Goal: Find specific page/section: Find specific page/section

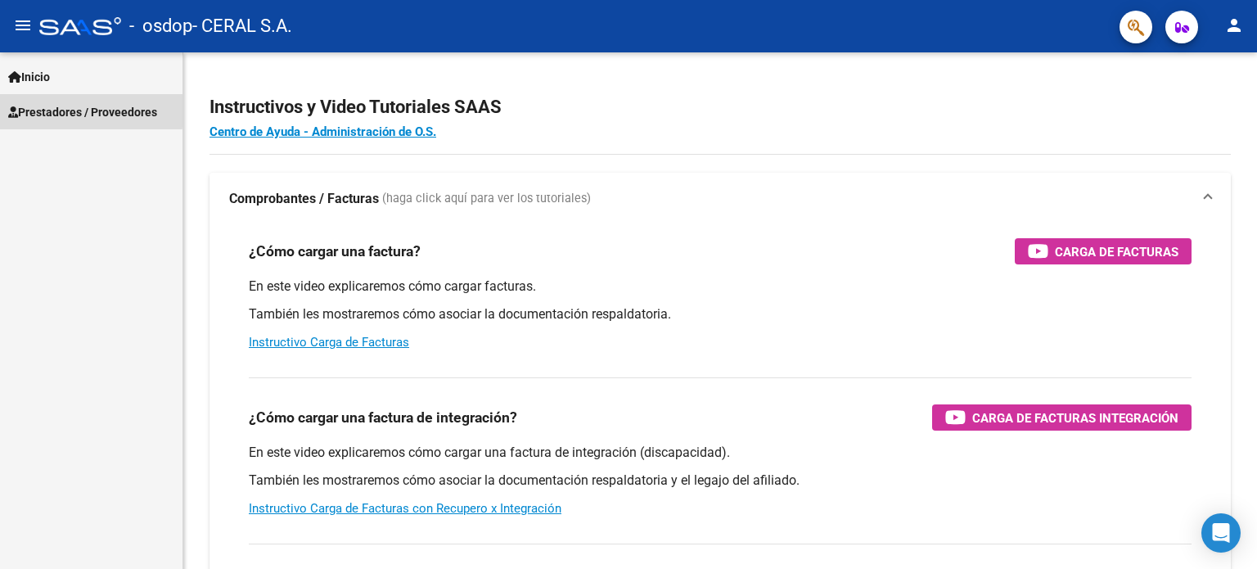
click at [47, 108] on span "Prestadores / Proveedores" at bounding box center [82, 112] width 149 height 18
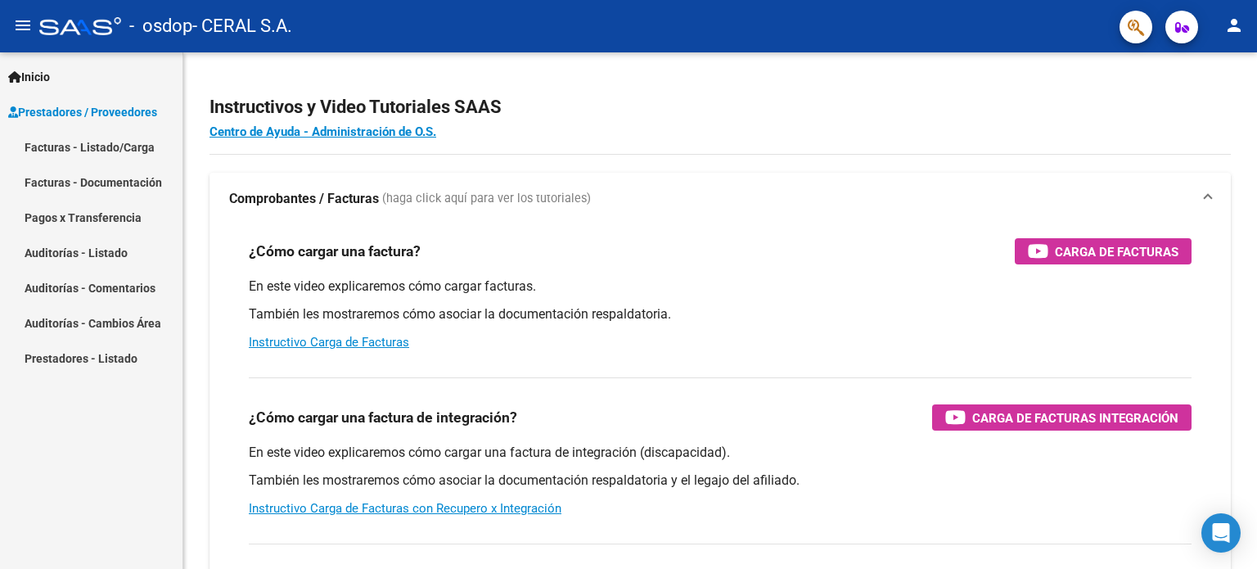
click at [95, 213] on link "Pagos x Transferencia" at bounding box center [91, 217] width 182 height 35
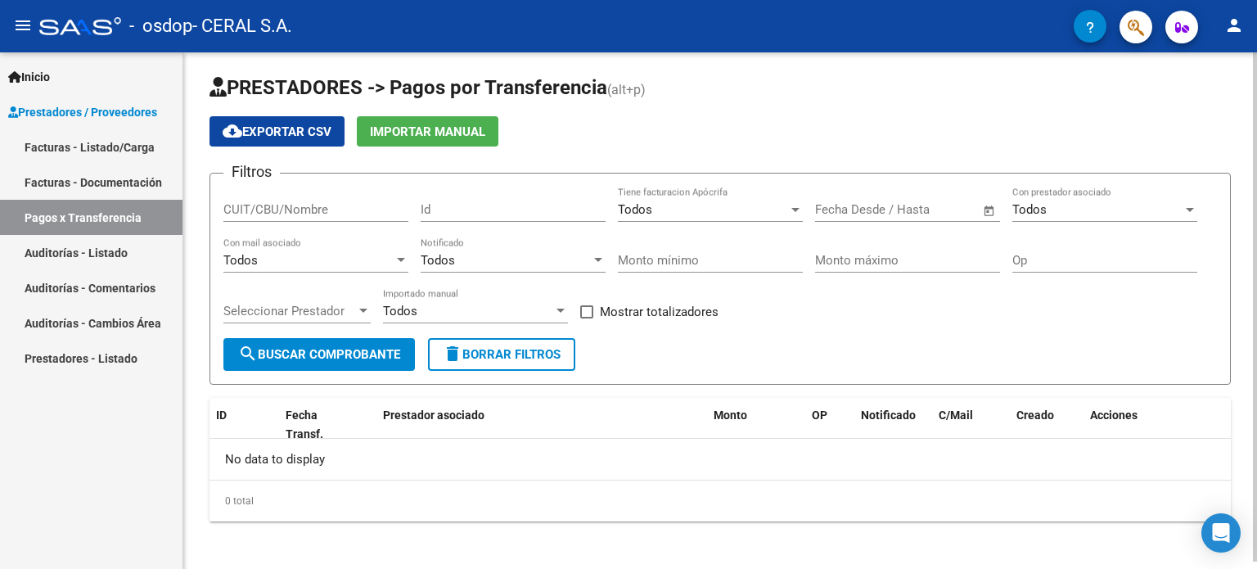
scroll to position [7, 0]
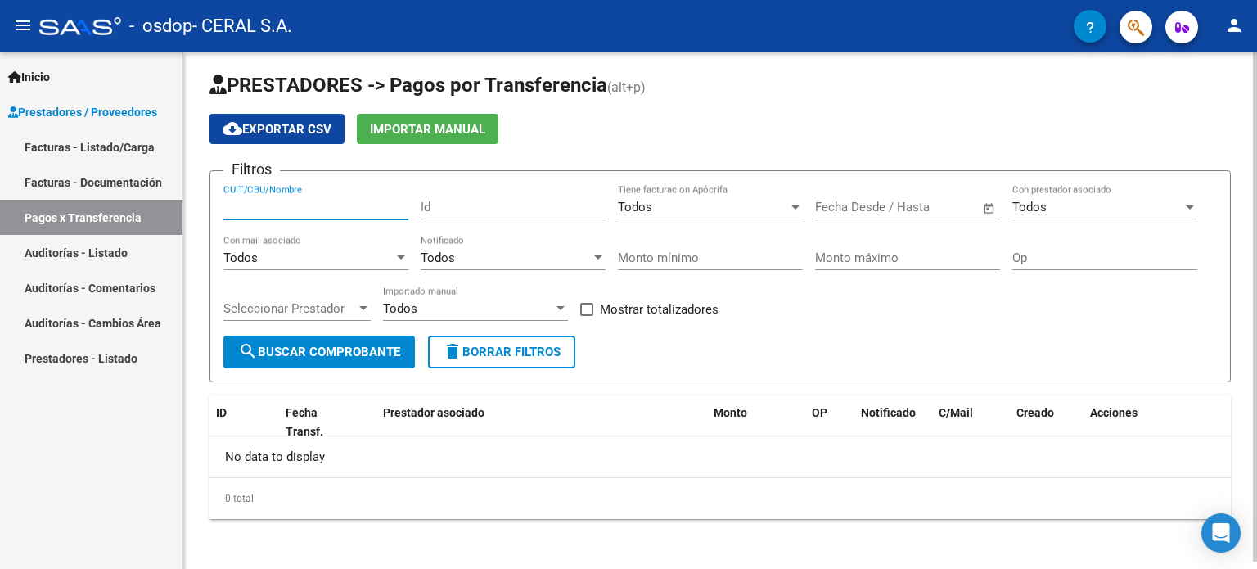
click at [299, 208] on input "CUIT/CBU/Nombre" at bounding box center [315, 207] width 185 height 15
type input "30617170779"
click at [299, 351] on span "search Buscar Comprobante" at bounding box center [319, 352] width 162 height 15
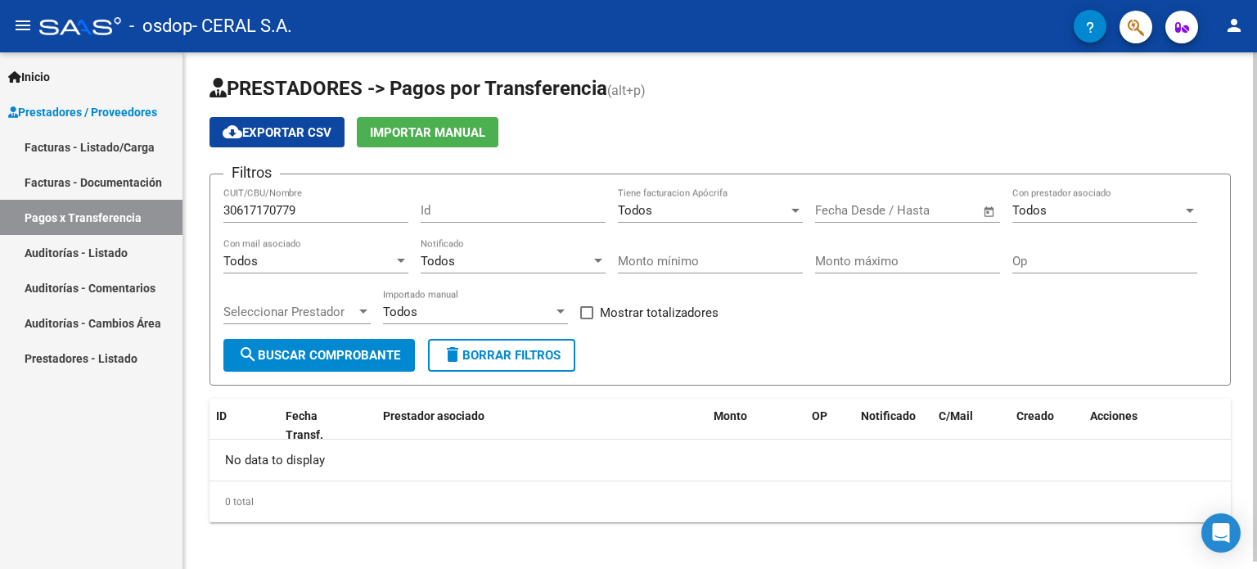
scroll to position [0, 0]
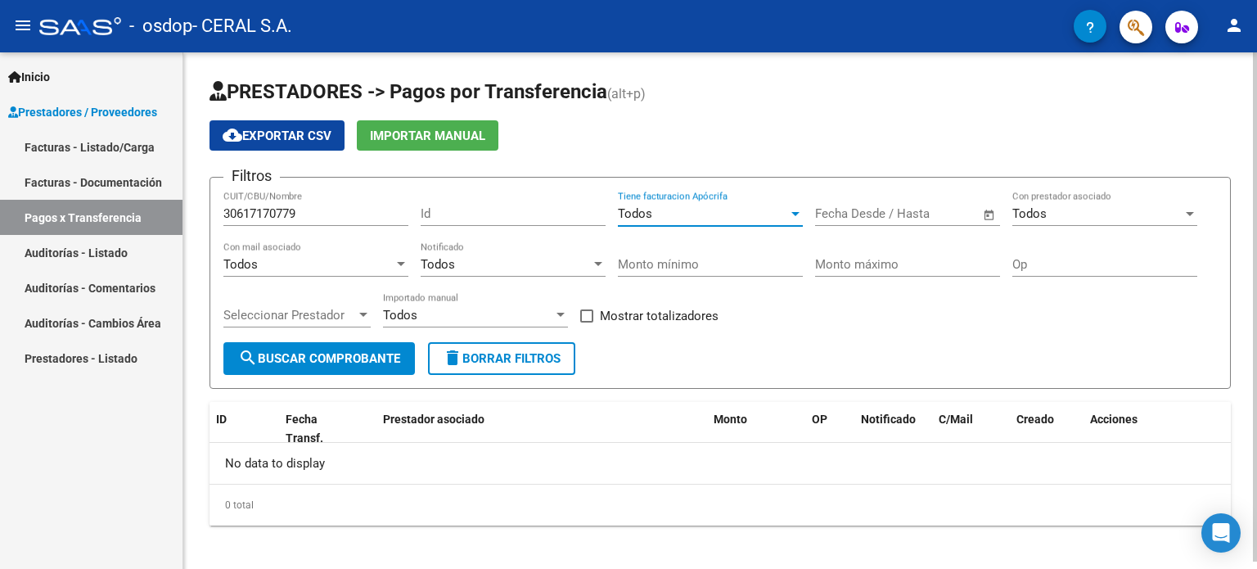
click at [764, 212] on div "Todos" at bounding box center [703, 213] width 170 height 15
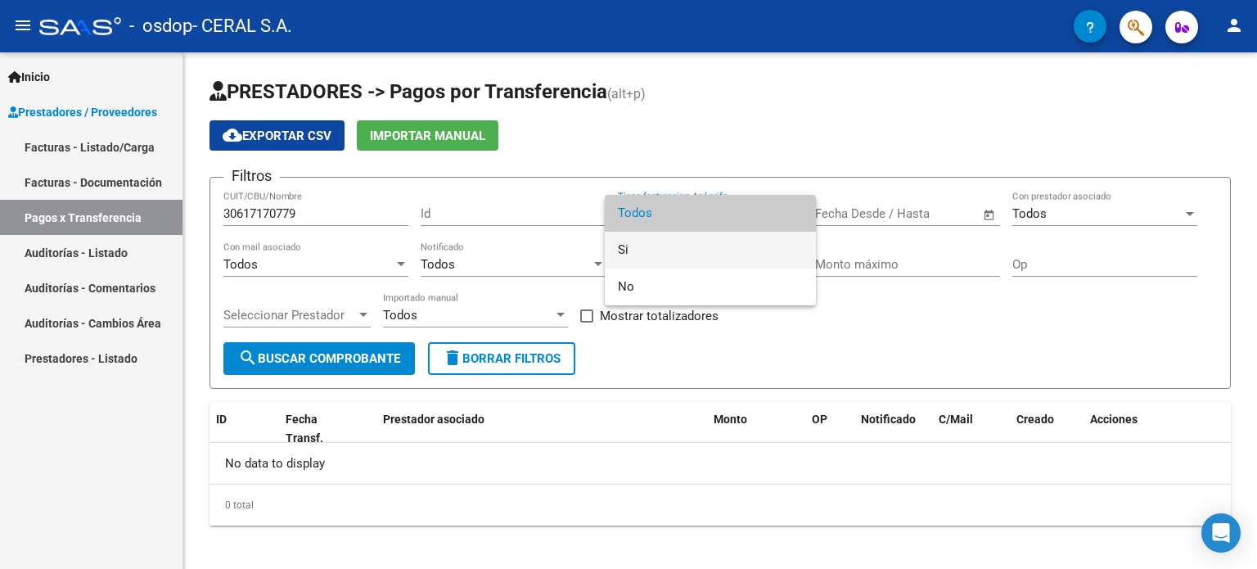
click at [637, 250] on span "Si" at bounding box center [710, 250] width 185 height 37
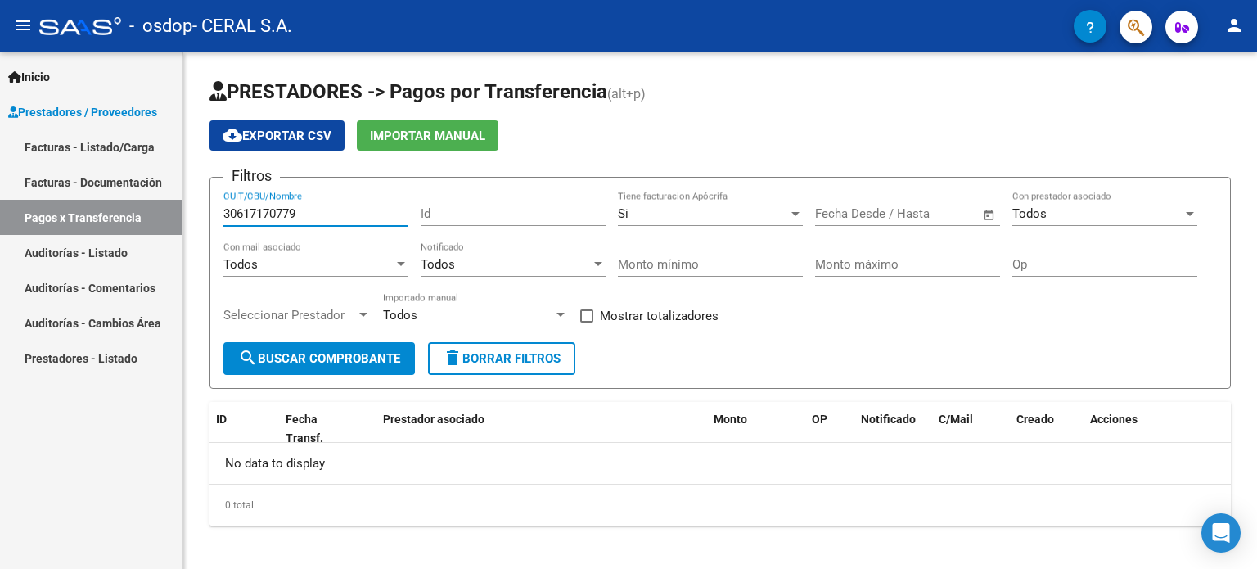
drag, startPoint x: 329, startPoint y: 215, endPoint x: 34, endPoint y: 160, distance: 299.8
click at [34, 160] on mat-sidenav-container "Inicio Instructivos Contacto OS Prestadores / Proveedores Facturas - Listado/Ca…" at bounding box center [628, 310] width 1257 height 516
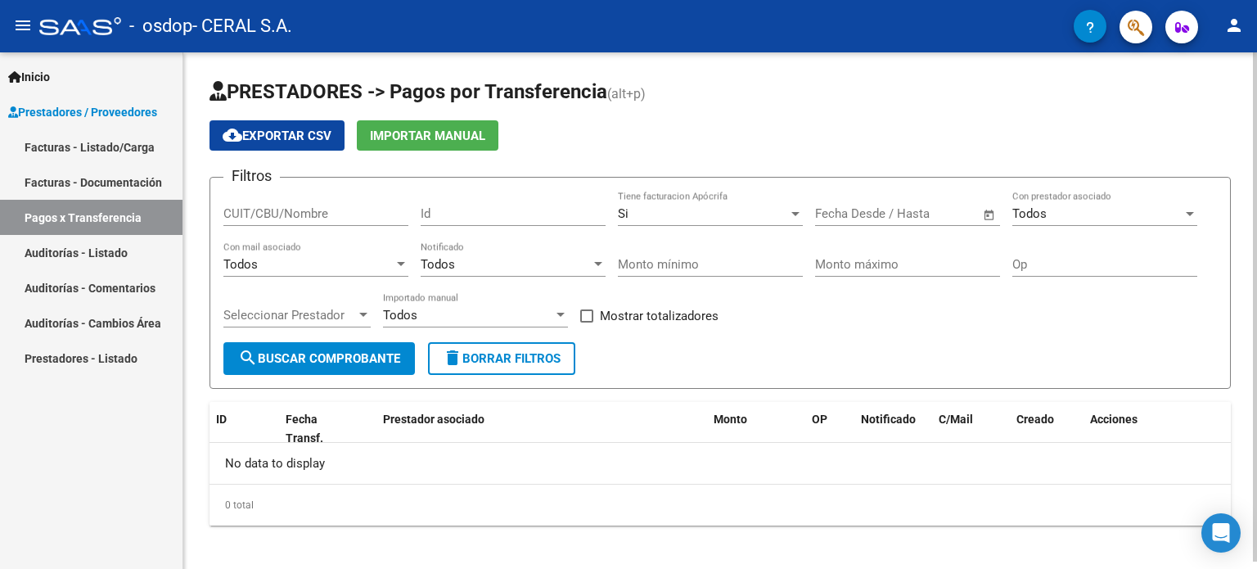
click at [327, 160] on app-list-header "PRESTADORES -> Pagos por Transferencia (alt+p) cloud_download Exportar CSV Impo…" at bounding box center [719, 234] width 1021 height 310
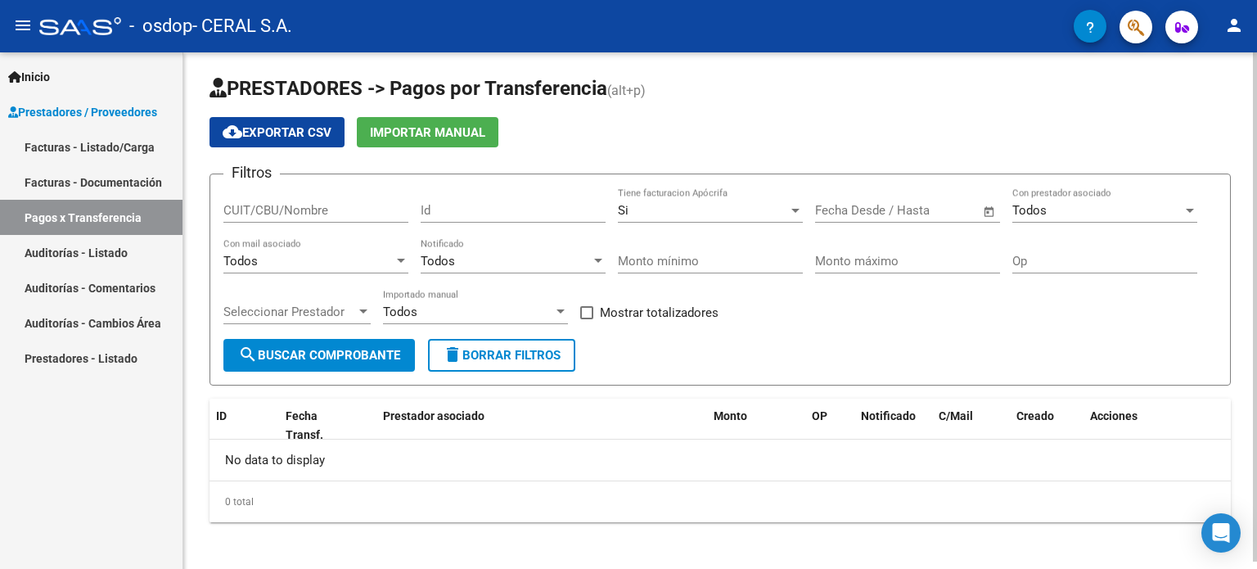
scroll to position [7, 0]
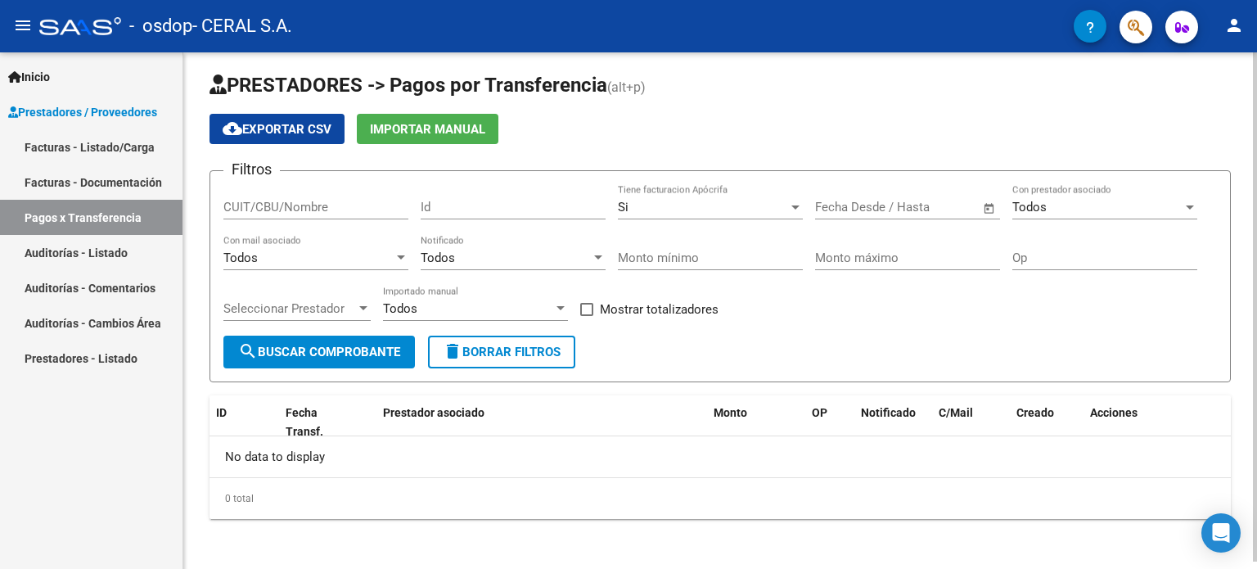
click at [331, 346] on span "search Buscar Comprobante" at bounding box center [319, 352] width 162 height 15
click at [799, 206] on div at bounding box center [795, 206] width 15 height 13
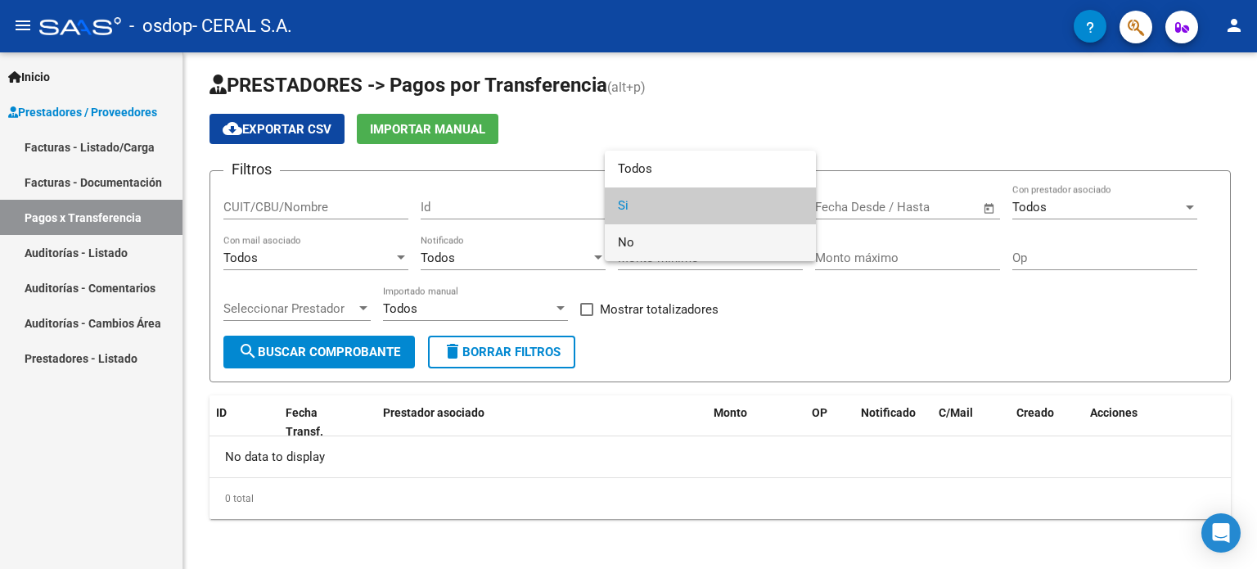
click at [630, 234] on span "No" at bounding box center [710, 242] width 185 height 37
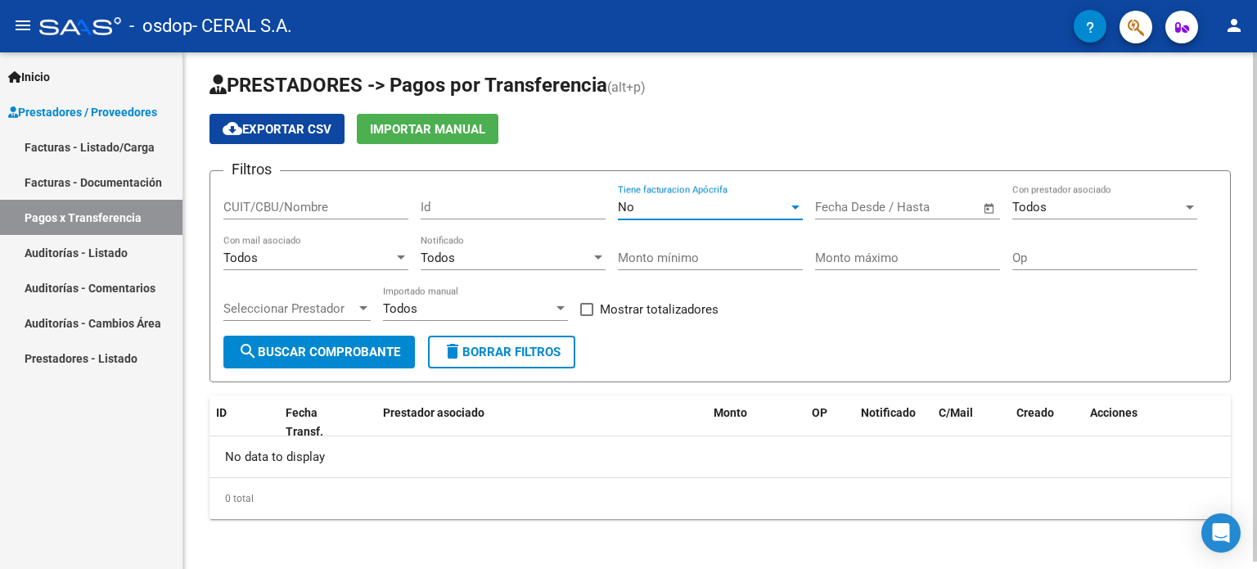
click at [982, 209] on span "Open calendar" at bounding box center [989, 207] width 39 height 39
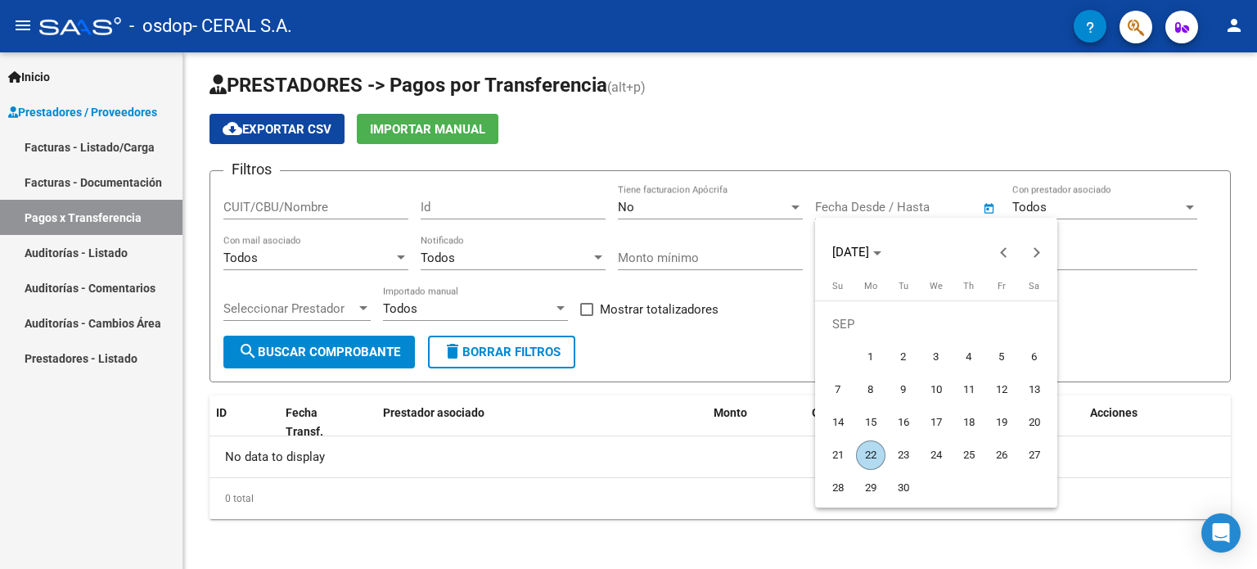
click at [871, 397] on span "8" at bounding box center [870, 389] width 29 height 29
type input "[DATE]"
click at [996, 151] on div at bounding box center [628, 284] width 1257 height 569
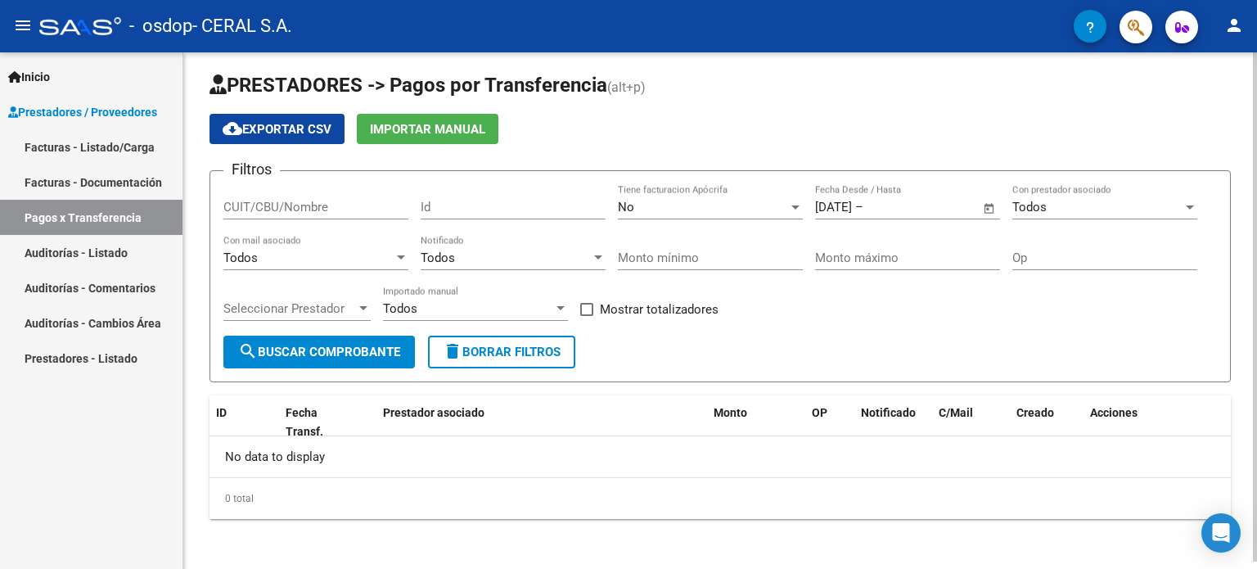
click at [987, 205] on span "Open calendar" at bounding box center [989, 207] width 39 height 39
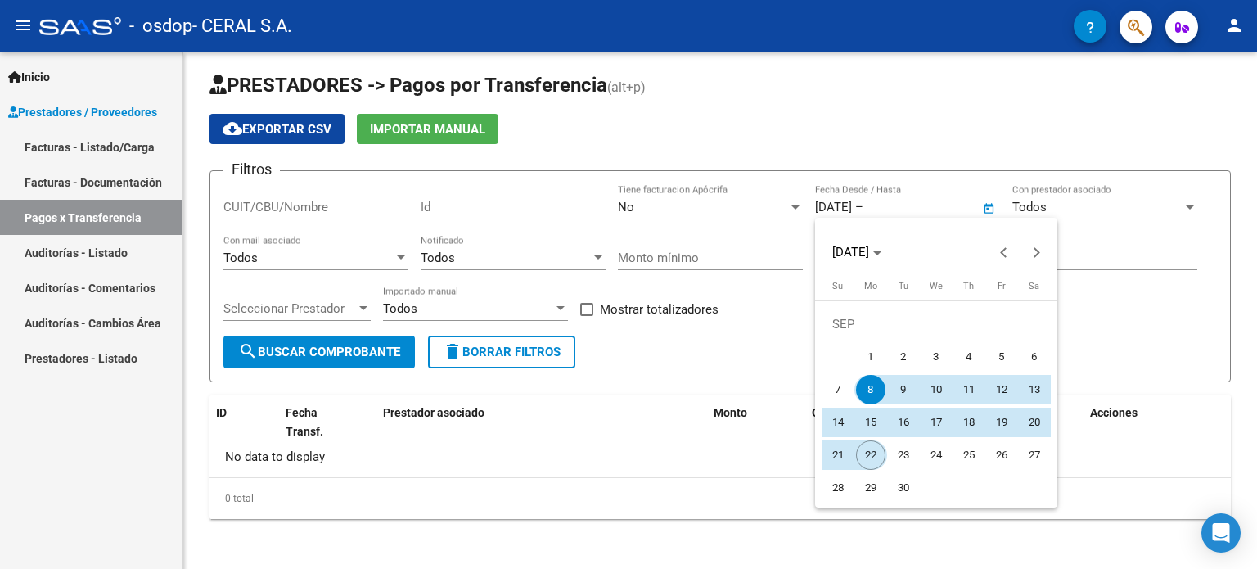
click at [870, 451] on span "22" at bounding box center [870, 454] width 29 height 29
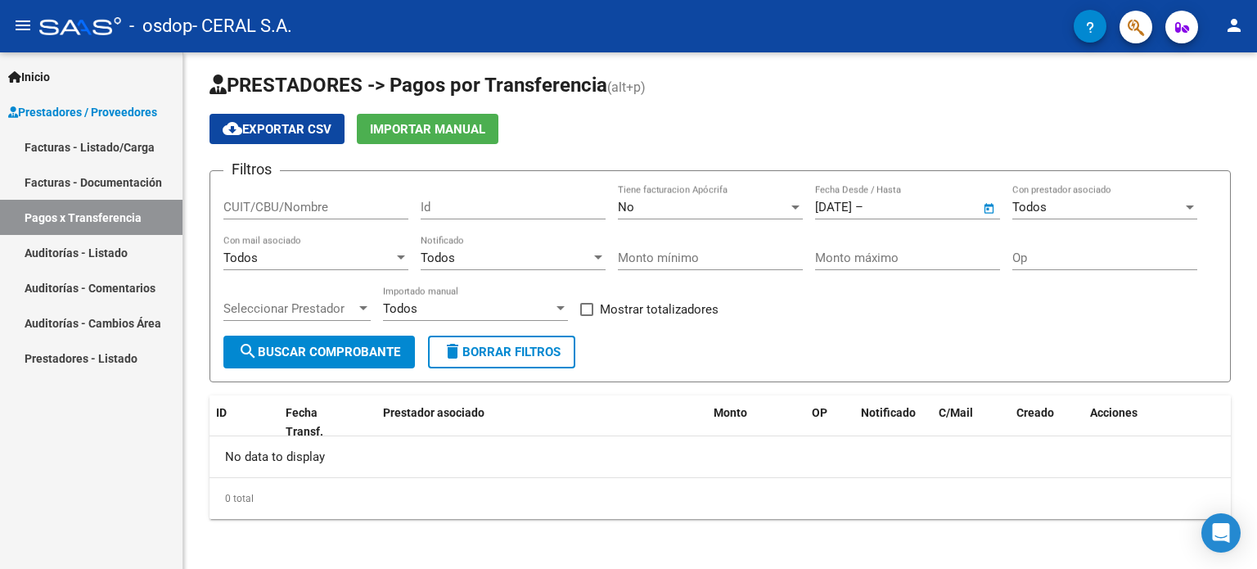
type input "[DATE]"
click at [1147, 207] on div "Todos" at bounding box center [1097, 207] width 170 height 15
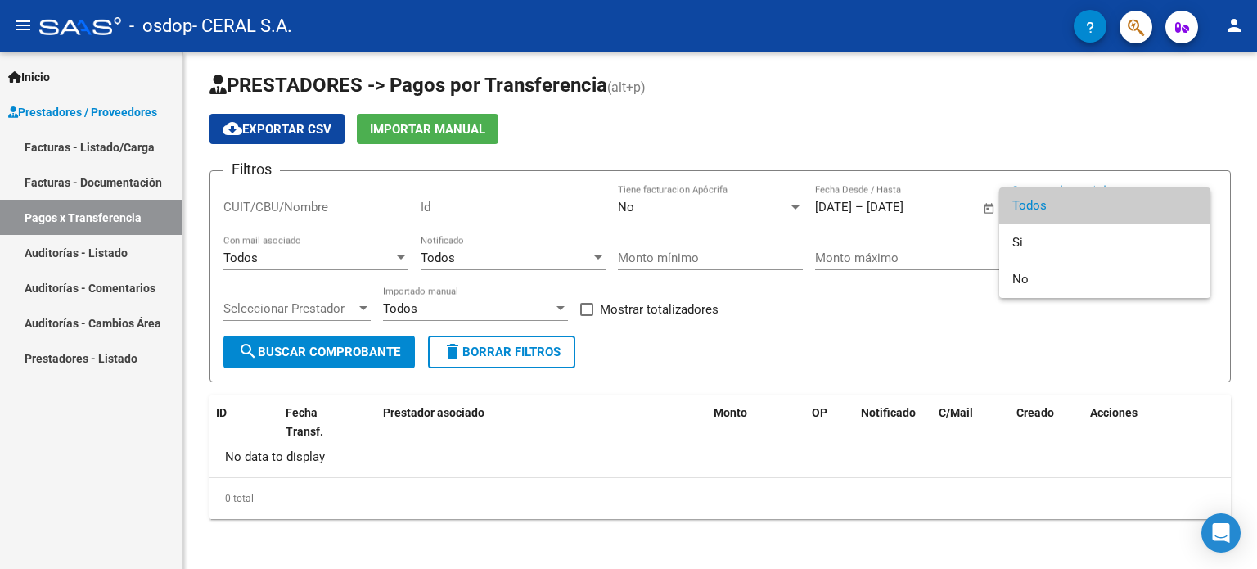
click at [1092, 204] on span "Todos" at bounding box center [1104, 205] width 185 height 37
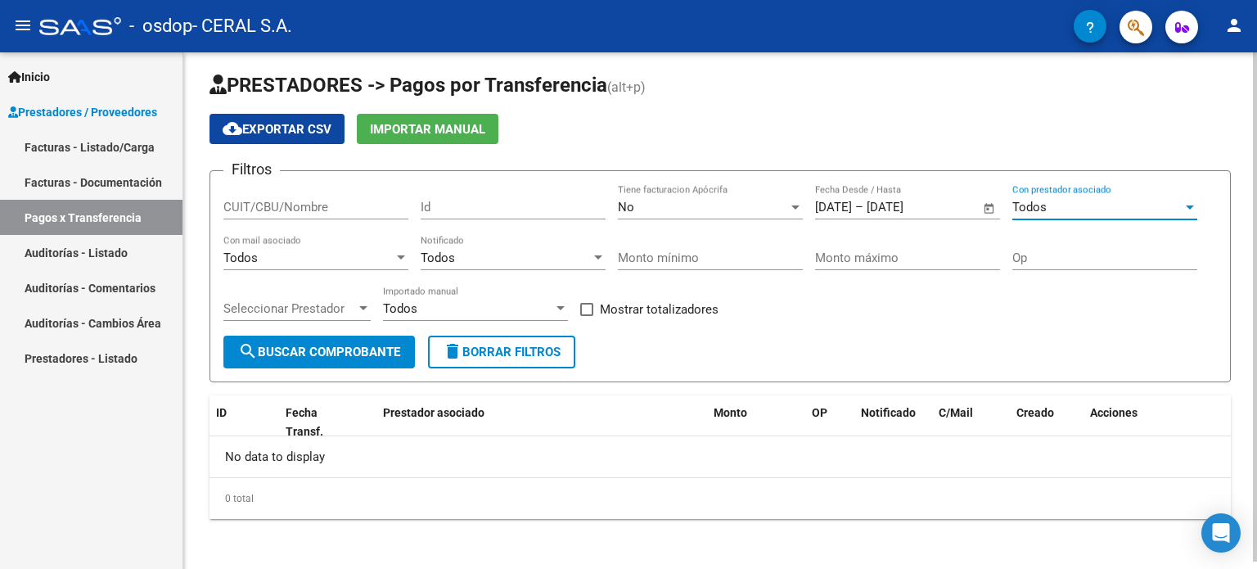
click at [344, 359] on button "search Buscar Comprobante" at bounding box center [318, 352] width 191 height 33
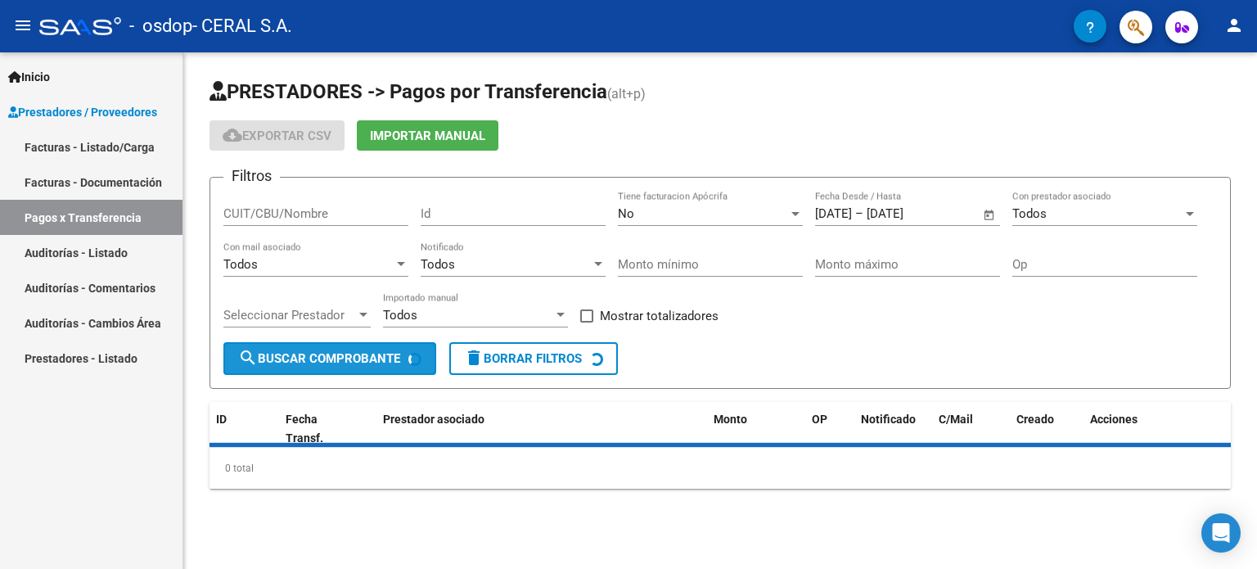
scroll to position [0, 0]
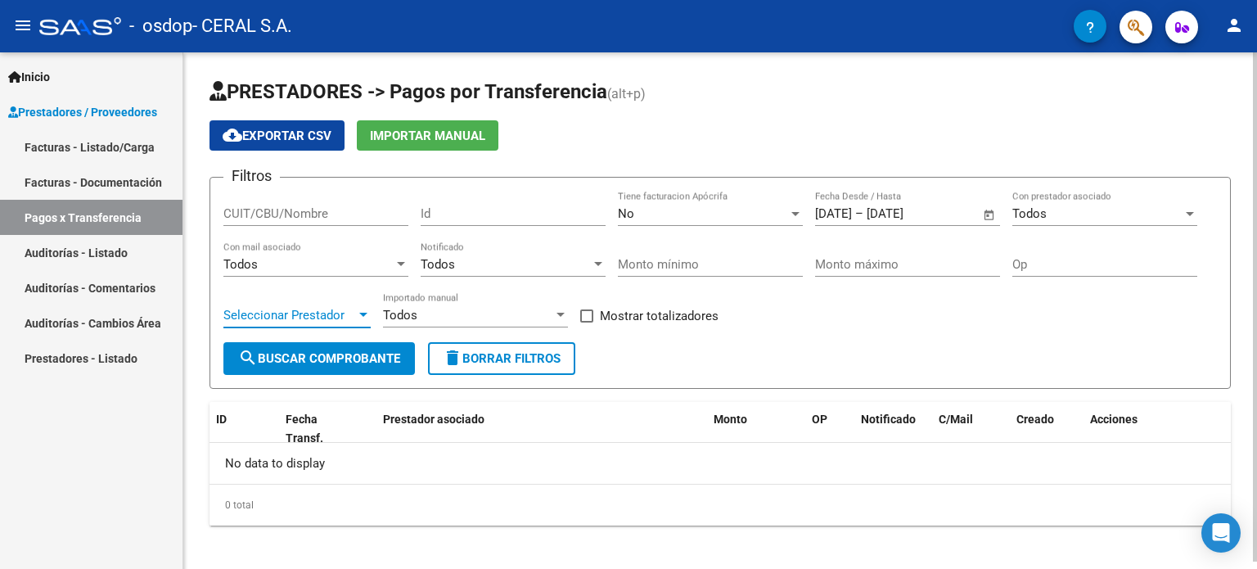
click at [350, 313] on span "Seleccionar Prestador" at bounding box center [289, 315] width 133 height 15
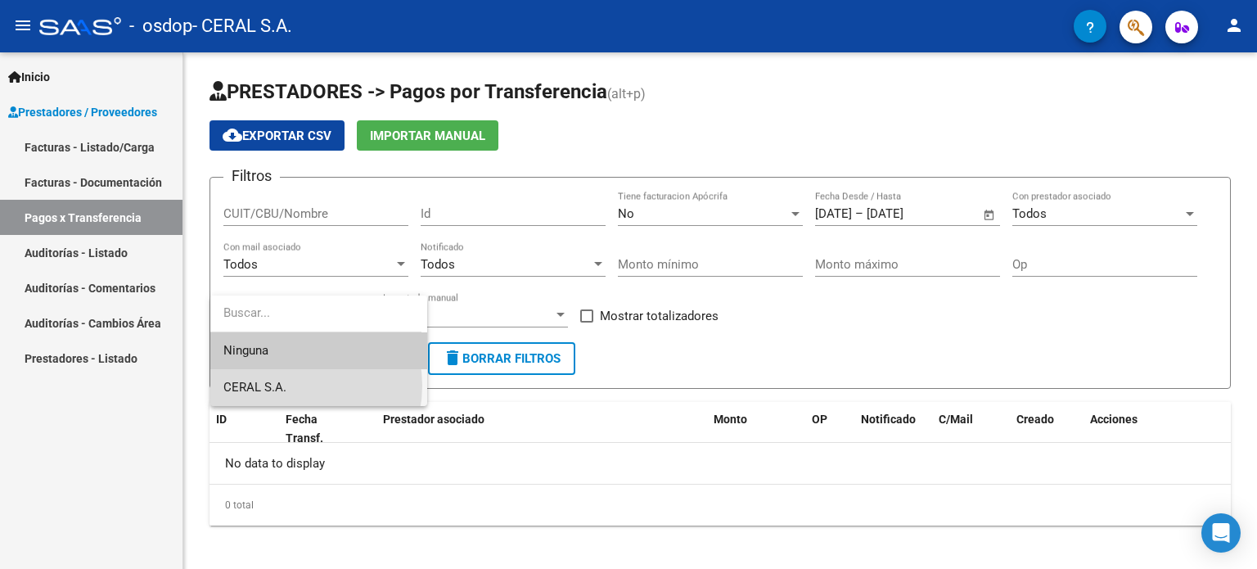
click at [290, 385] on span "CERAL S.A." at bounding box center [318, 387] width 191 height 37
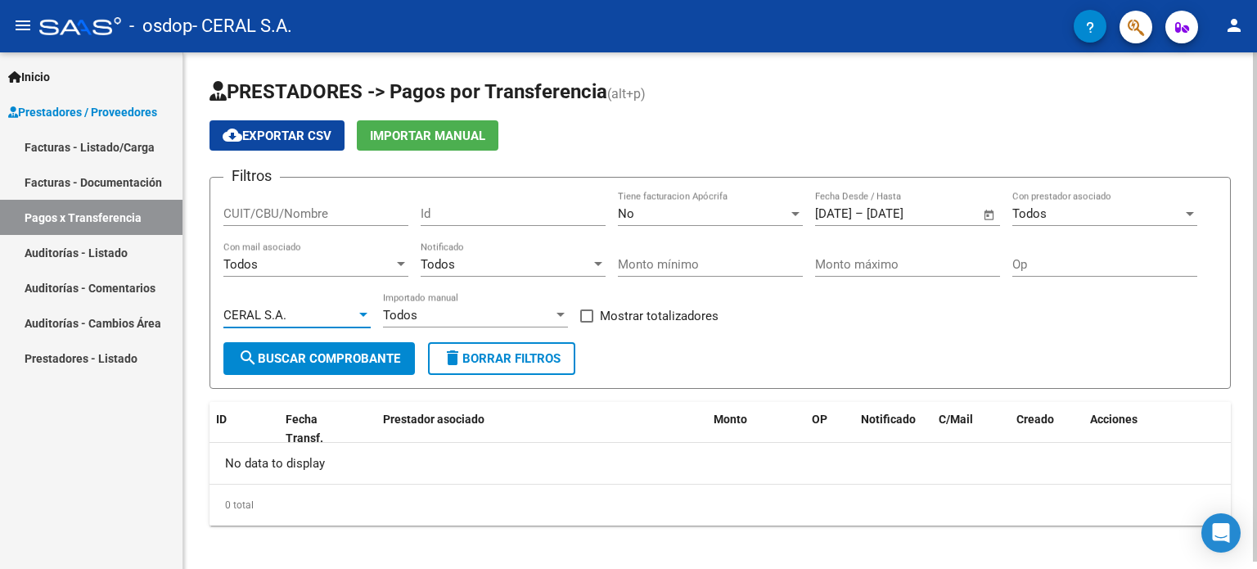
click at [331, 351] on span "search Buscar Comprobante" at bounding box center [319, 358] width 162 height 15
click at [538, 315] on div "Todos" at bounding box center [468, 315] width 170 height 15
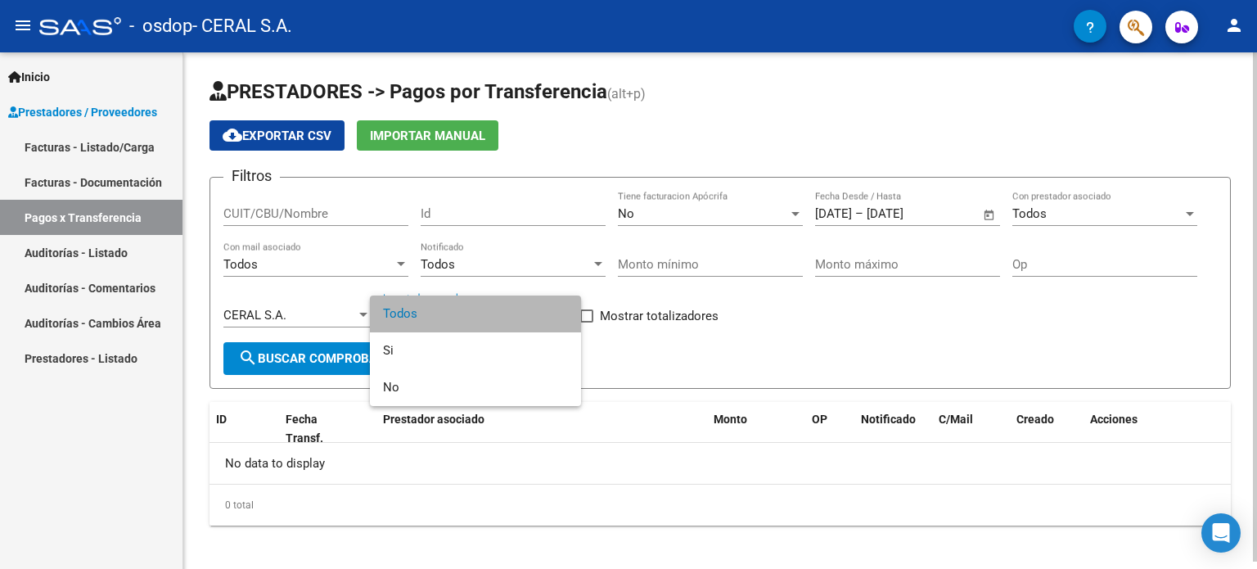
click at [538, 315] on span "Todos" at bounding box center [475, 313] width 185 height 37
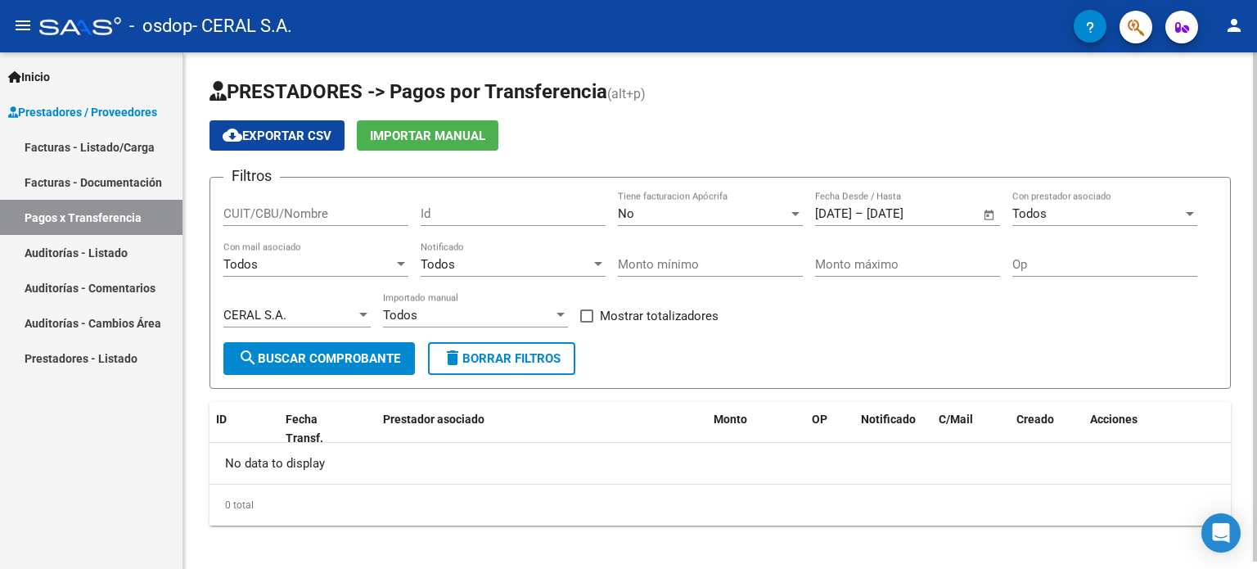
click at [468, 304] on div "Todos Importado manual" at bounding box center [475, 309] width 185 height 35
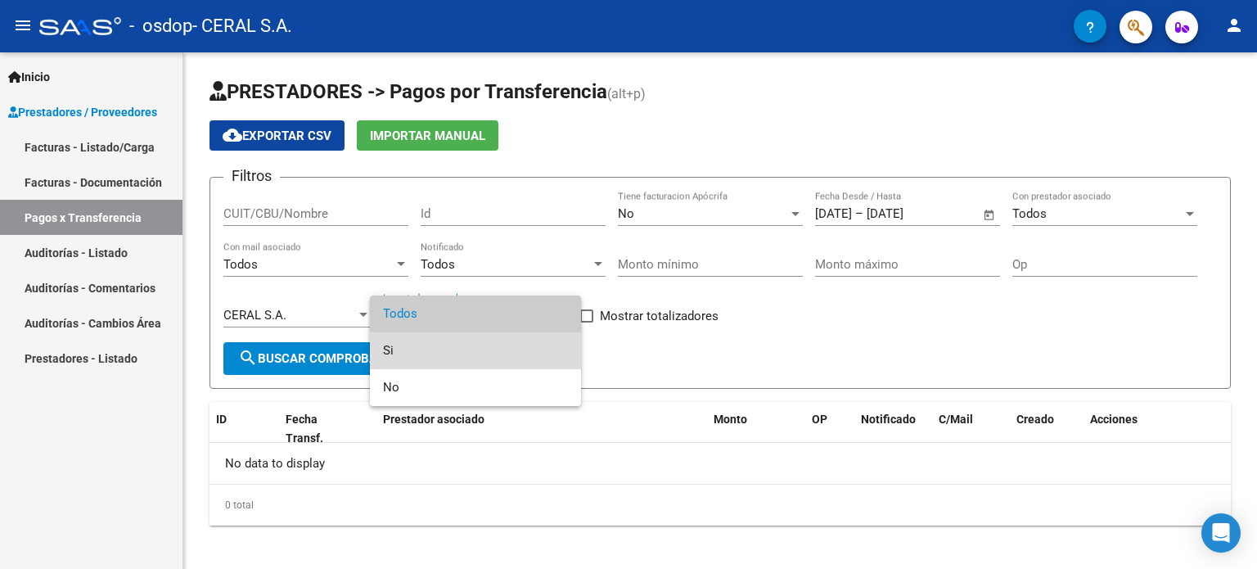
click at [425, 356] on span "Si" at bounding box center [475, 350] width 185 height 37
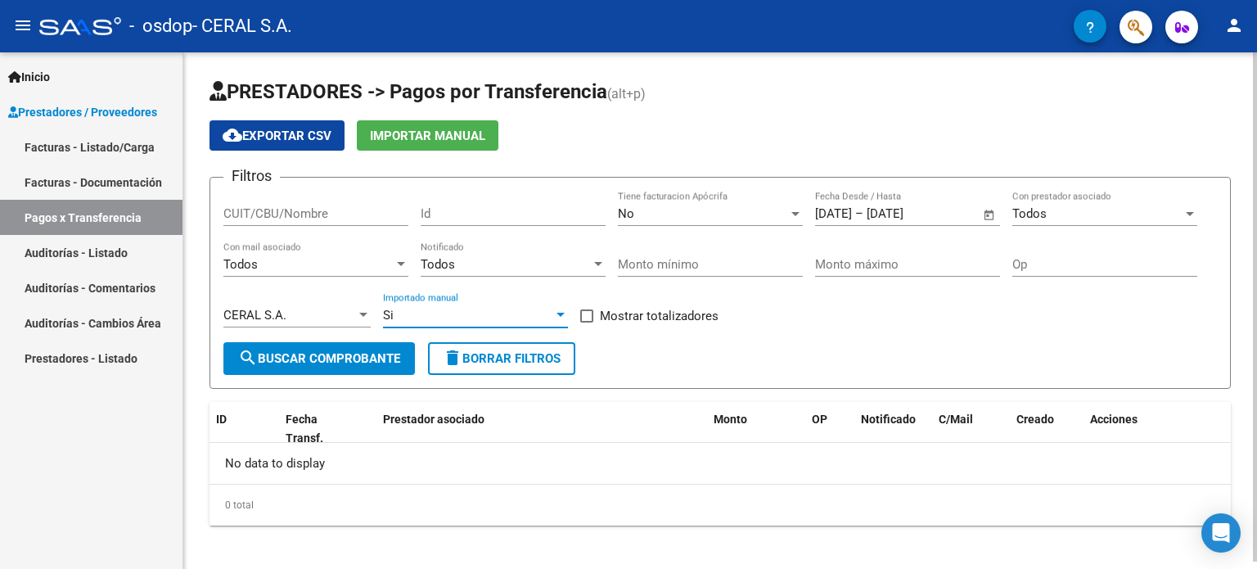
click at [617, 313] on span "Mostrar totalizadores" at bounding box center [659, 316] width 119 height 20
click at [587, 322] on input "Mostrar totalizadores" at bounding box center [586, 322] width 1 height 1
checkbox input "true"
click at [511, 359] on span "delete Borrar Filtros" at bounding box center [502, 358] width 118 height 15
checkbox input "false"
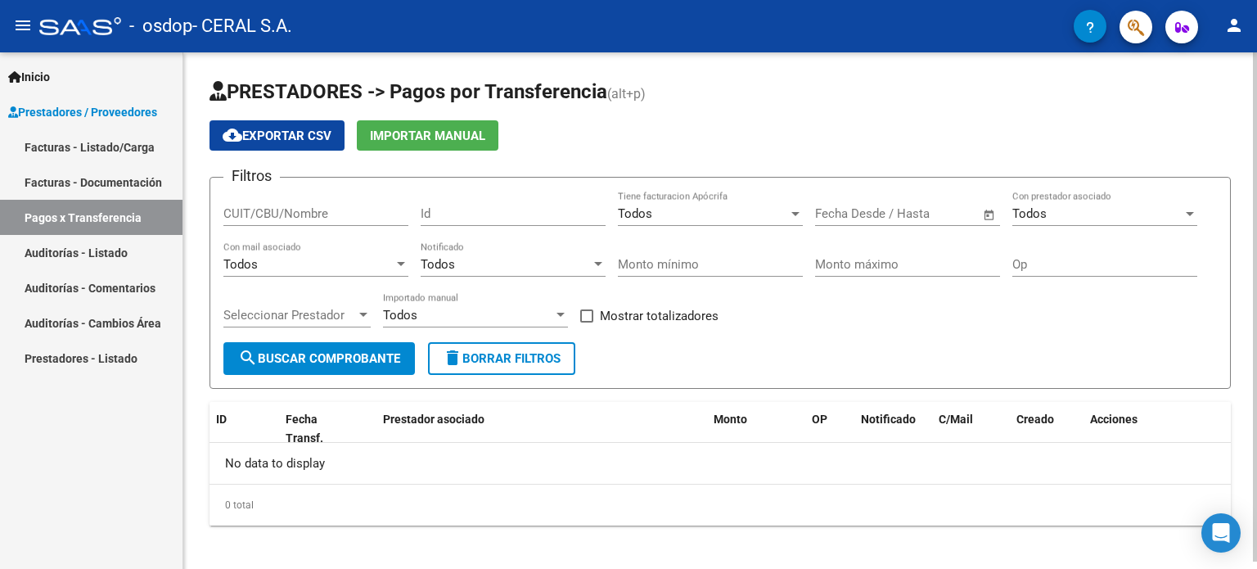
click at [727, 211] on div "Todos" at bounding box center [703, 213] width 170 height 15
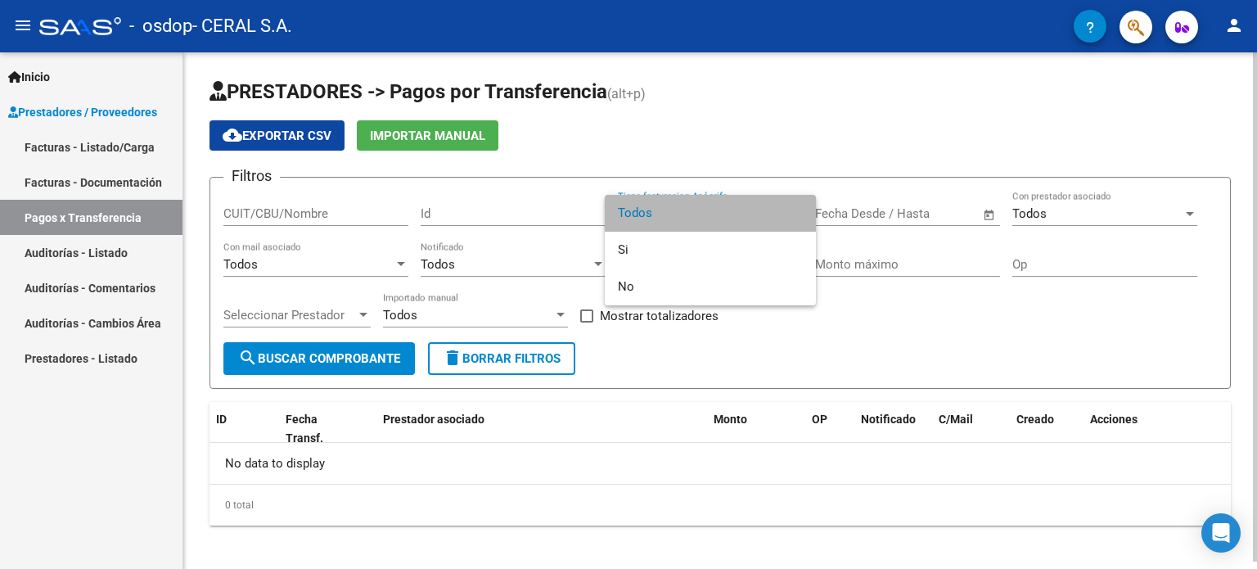
click at [727, 211] on span "Todos" at bounding box center [710, 213] width 185 height 37
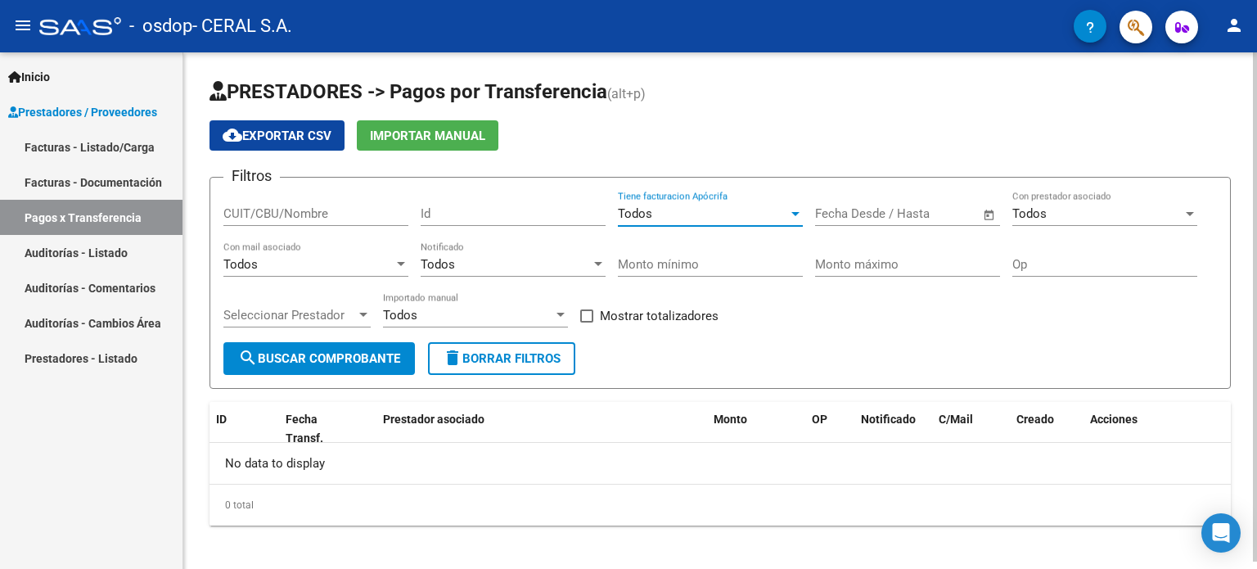
click at [993, 211] on span "Open calendar" at bounding box center [989, 214] width 39 height 39
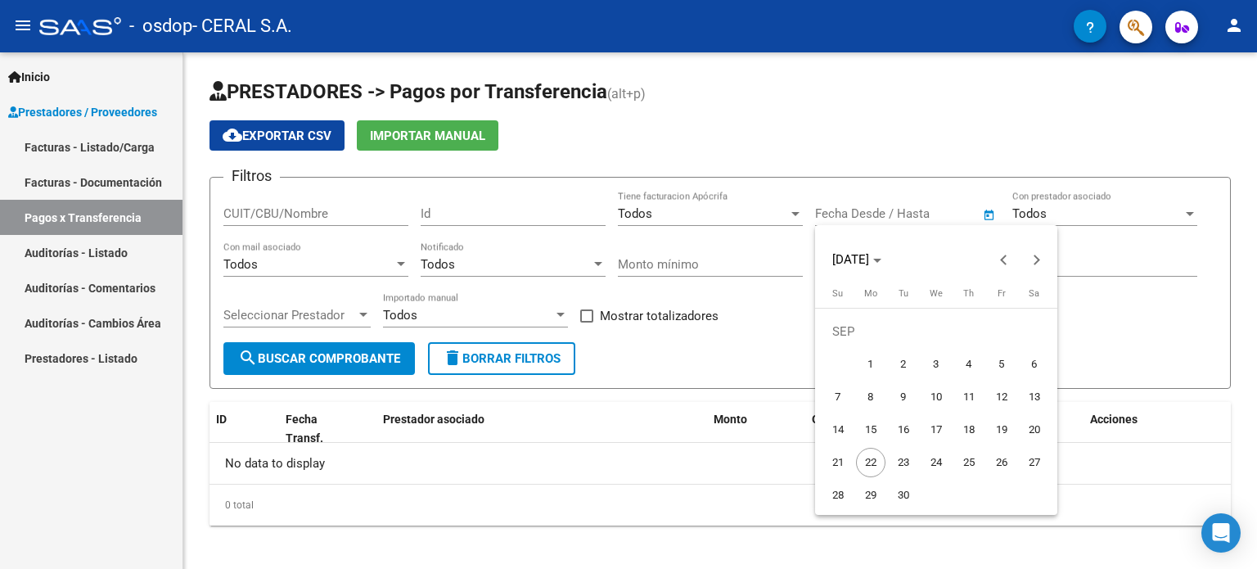
click at [876, 393] on span "8" at bounding box center [870, 396] width 29 height 29
type input "[DATE]"
click at [982, 209] on div at bounding box center [628, 284] width 1257 height 569
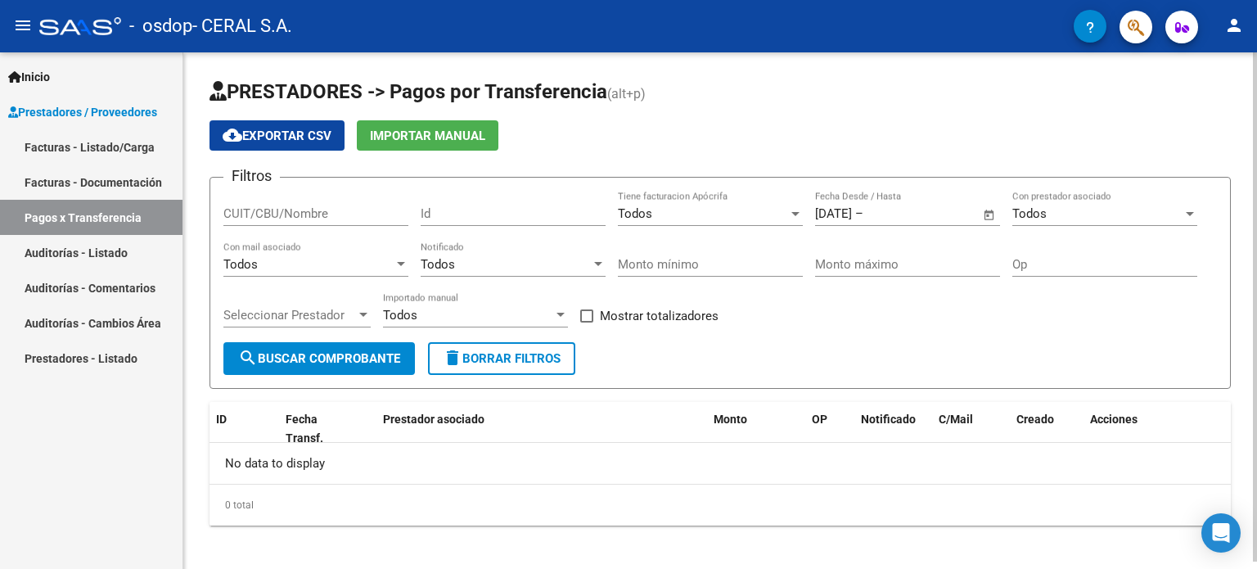
click at [989, 214] on span "Open calendar" at bounding box center [989, 214] width 39 height 39
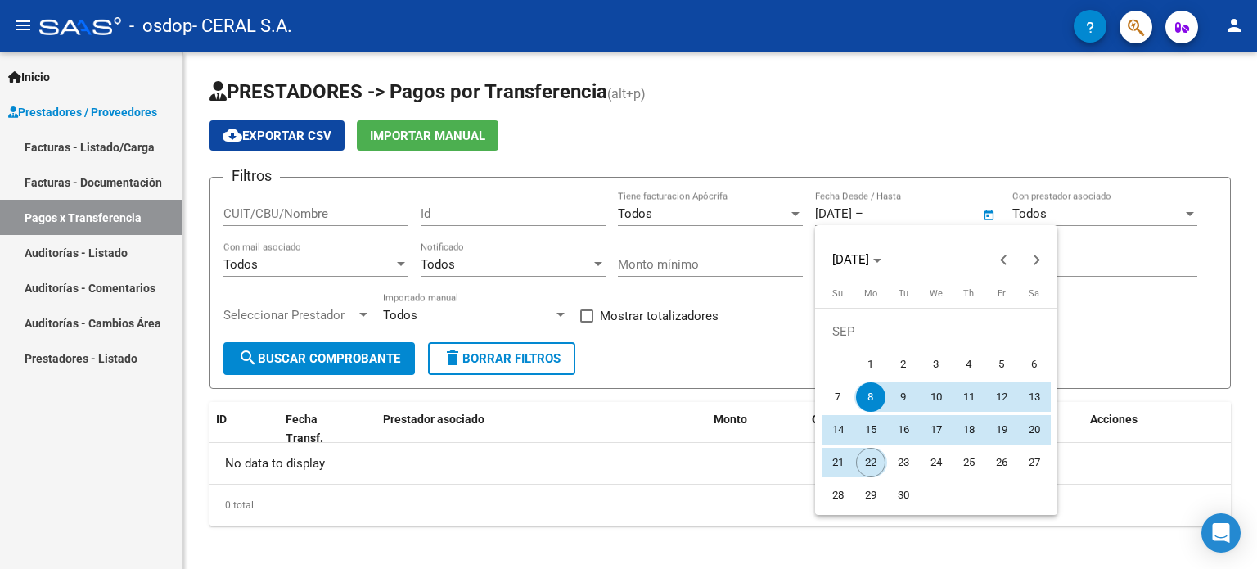
click at [864, 460] on span "22" at bounding box center [870, 462] width 29 height 29
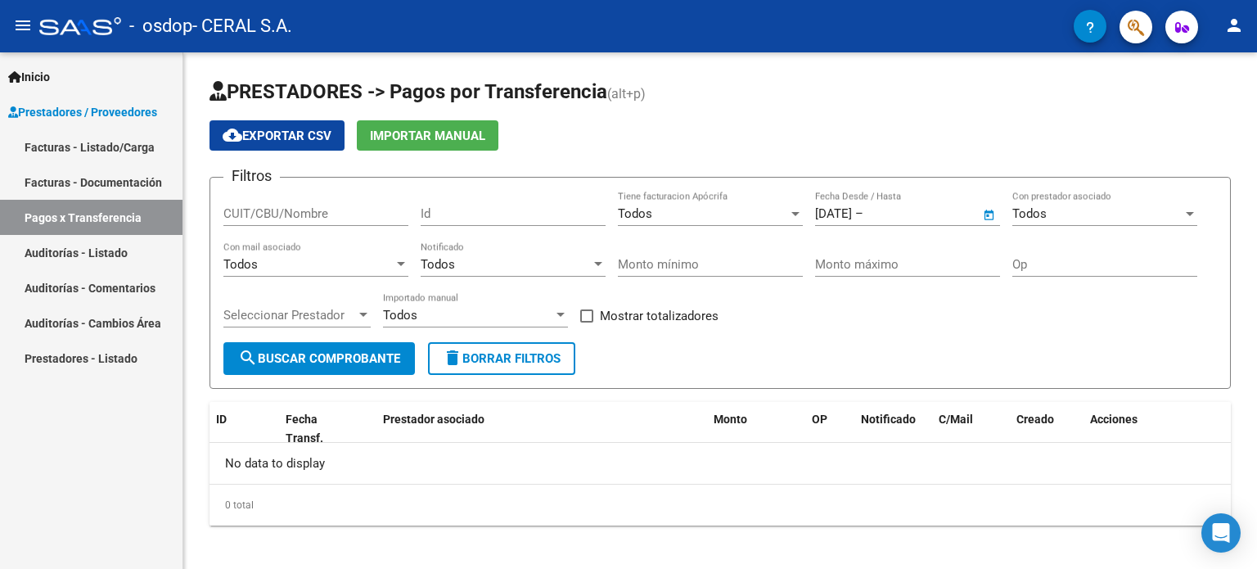
type input "[DATE]"
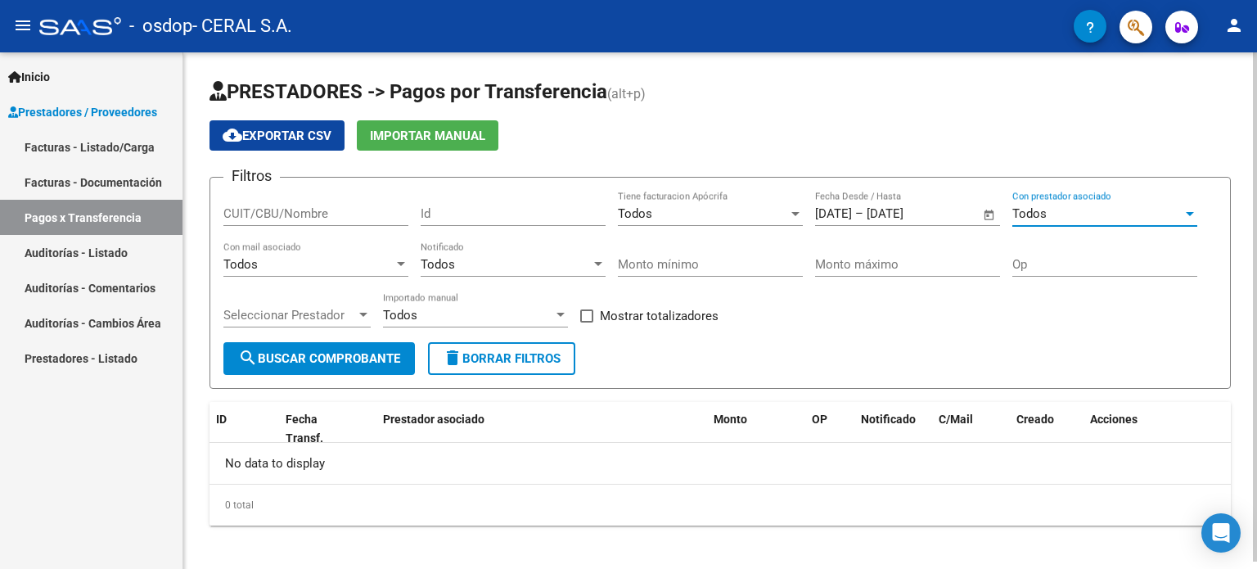
click at [1109, 214] on div "Todos" at bounding box center [1097, 213] width 170 height 15
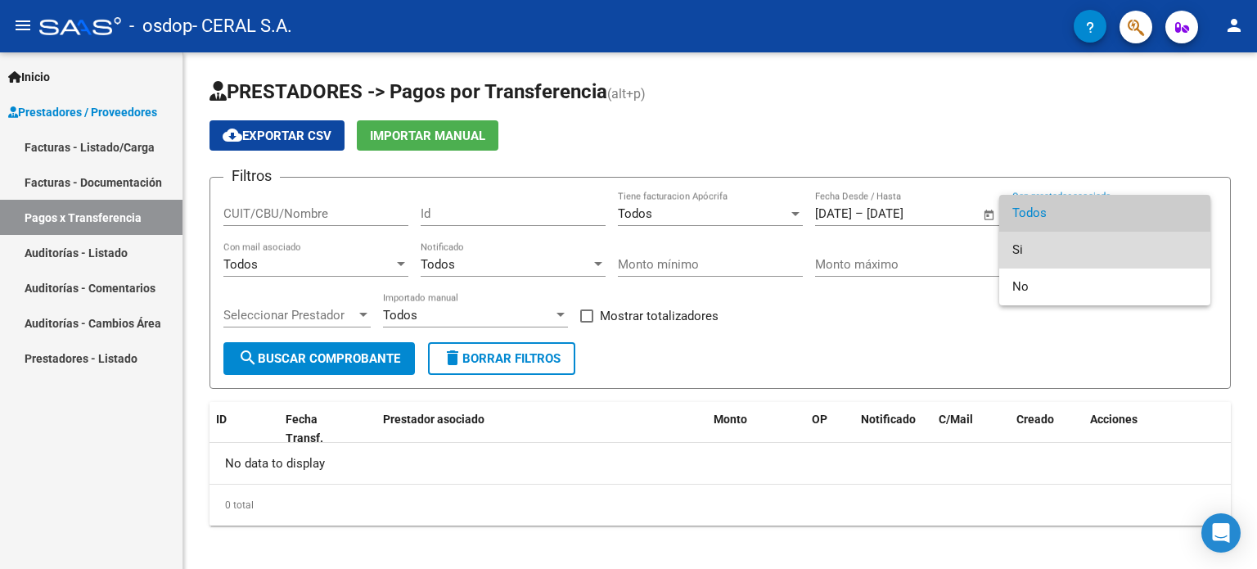
click at [1080, 251] on span "Si" at bounding box center [1104, 250] width 185 height 37
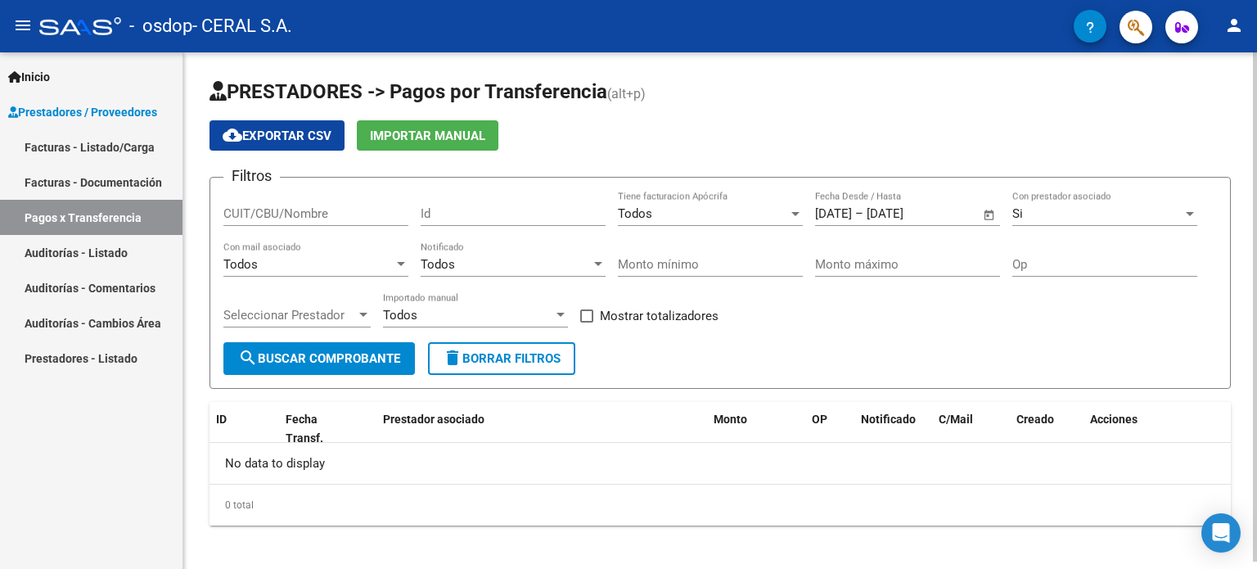
click at [353, 274] on div "Todos Con mail asociado" at bounding box center [315, 258] width 185 height 35
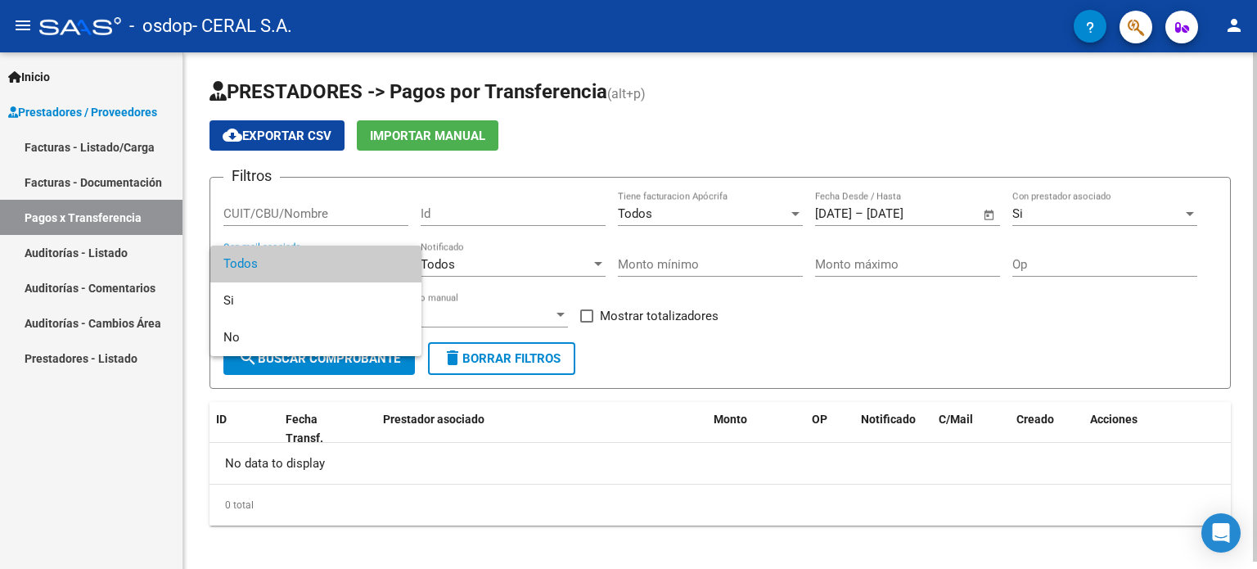
click at [353, 274] on span "Todos" at bounding box center [315, 264] width 185 height 37
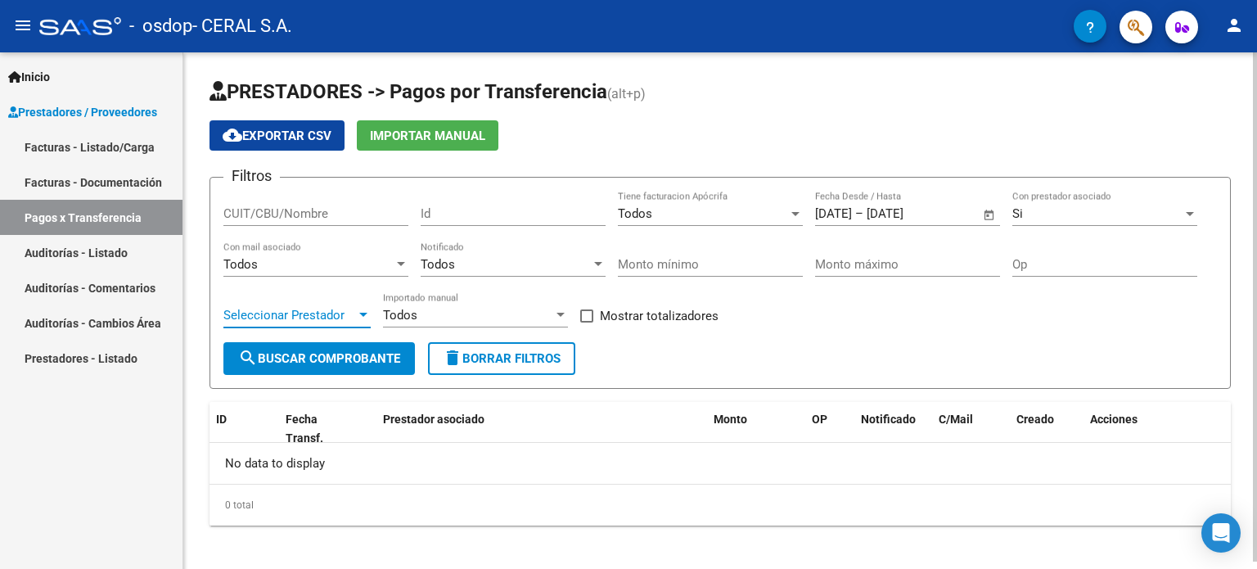
click at [352, 313] on span "Seleccionar Prestador" at bounding box center [289, 315] width 133 height 15
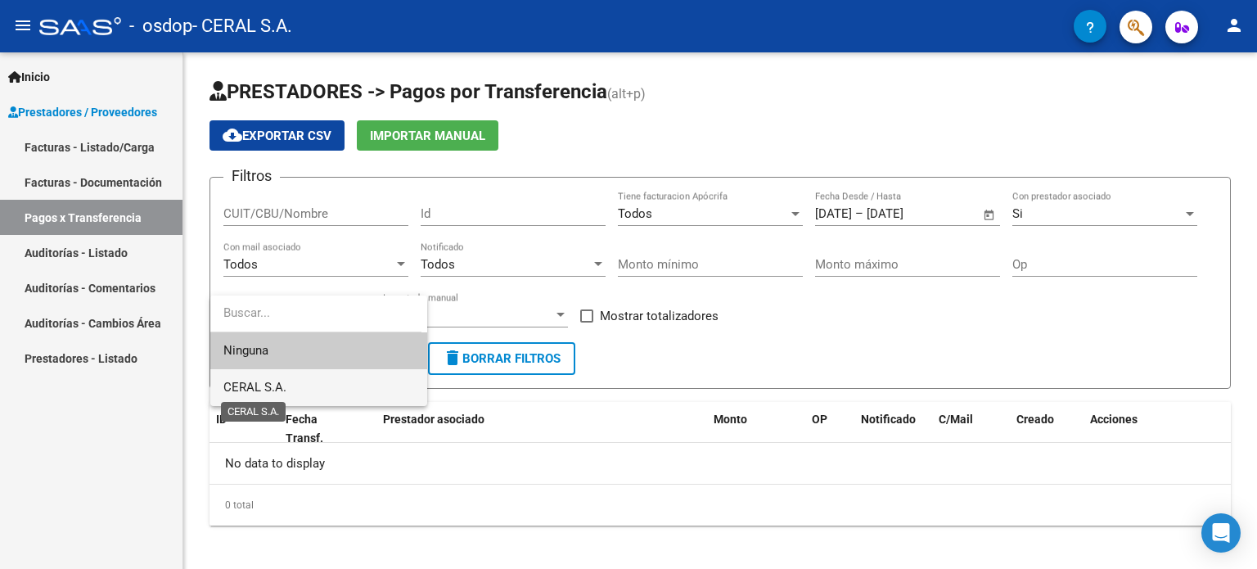
click at [248, 381] on span "CERAL S.A." at bounding box center [254, 387] width 63 height 15
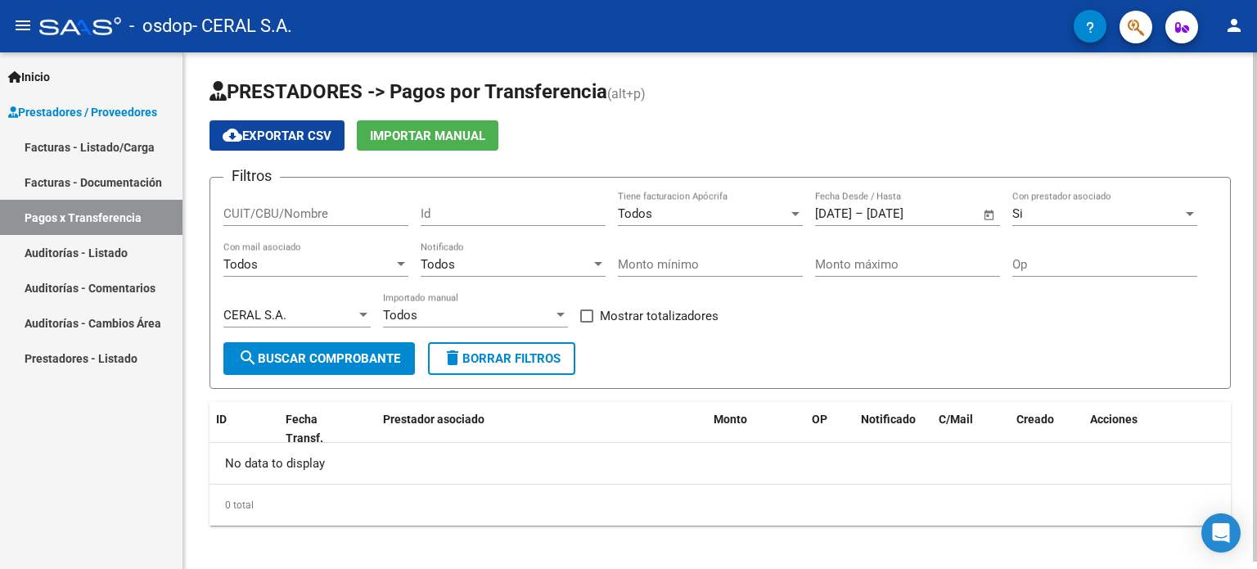
drag, startPoint x: 897, startPoint y: 376, endPoint x: 813, endPoint y: 371, distance: 83.6
click at [897, 375] on form "Filtros CUIT/CBU/Nombre Id Todos Tiene facturacion Apócrifa [DATE] [DATE] – [DA…" at bounding box center [719, 283] width 1021 height 212
click at [304, 344] on button "search Buscar Comprobante" at bounding box center [318, 358] width 191 height 33
click at [56, 179] on link "Facturas - Documentación" at bounding box center [91, 181] width 182 height 35
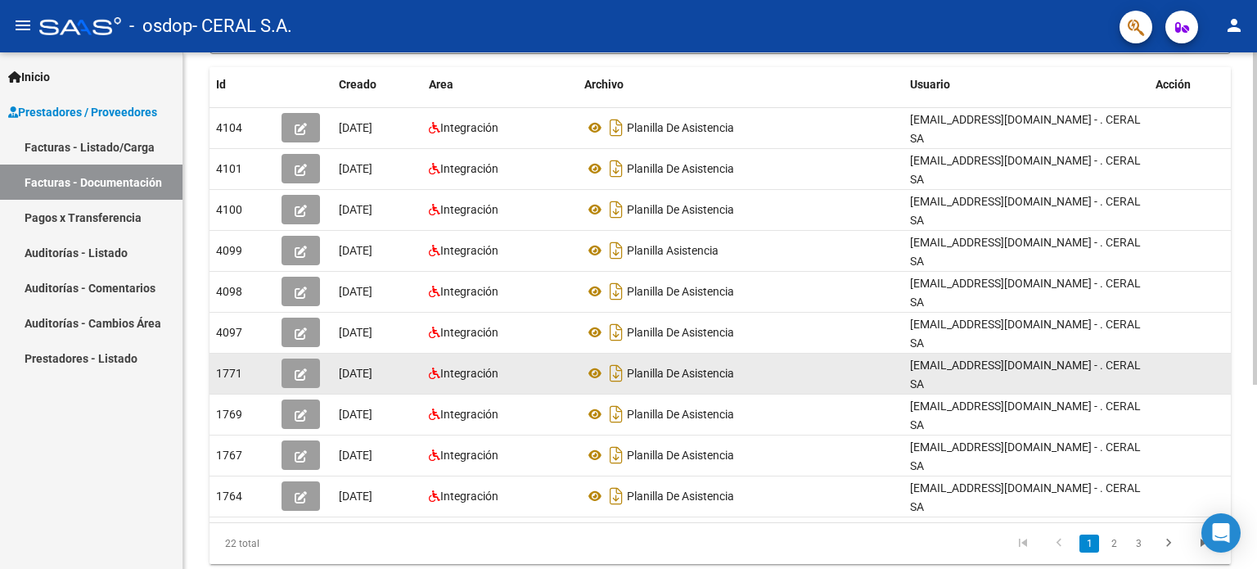
scroll to position [286, 0]
